Goal: Task Accomplishment & Management: Complete application form

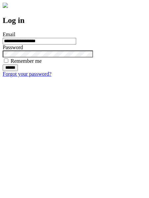
type input "**********"
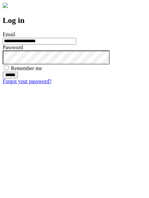
click at [18, 78] on input "******" at bounding box center [10, 75] width 15 height 7
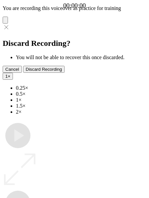
type input "**********"
